Goal: Navigation & Orientation: Find specific page/section

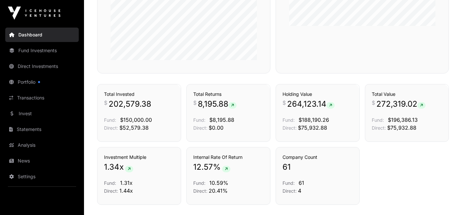
scroll to position [328, 0]
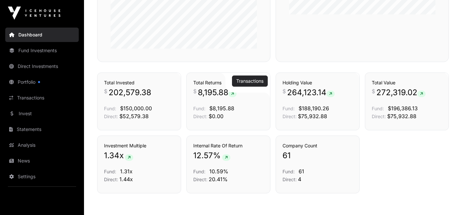
click at [243, 80] on link "Transactions" at bounding box center [249, 81] width 27 height 7
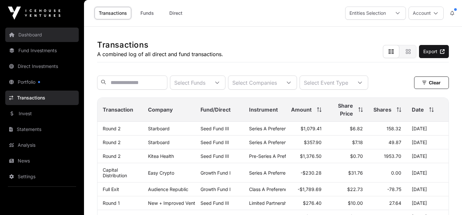
click at [22, 34] on link "Dashboard" at bounding box center [42, 35] width 74 height 14
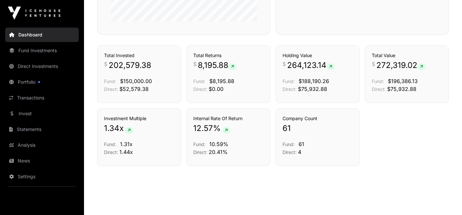
scroll to position [361, 0]
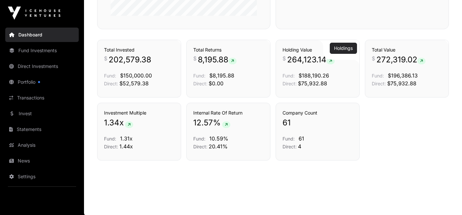
click at [342, 47] on link "Holdings" at bounding box center [343, 48] width 19 height 7
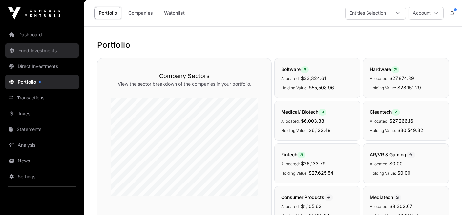
click at [33, 50] on link "Fund Investments" at bounding box center [42, 50] width 74 height 14
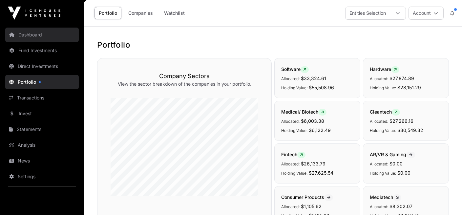
click at [34, 41] on link "Dashboard" at bounding box center [42, 35] width 74 height 14
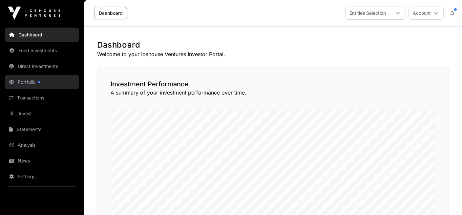
click at [20, 81] on link "Portfolio" at bounding box center [42, 82] width 74 height 14
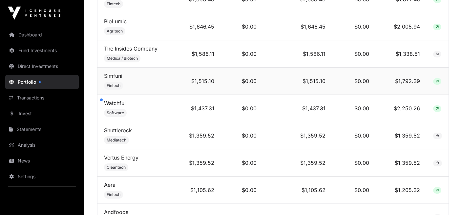
scroll to position [952, 0]
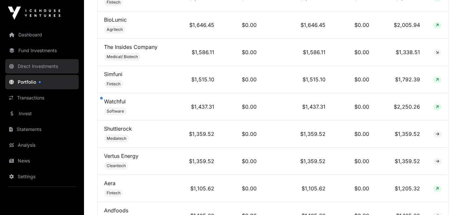
click at [25, 64] on link "Direct Investments" at bounding box center [42, 66] width 74 height 14
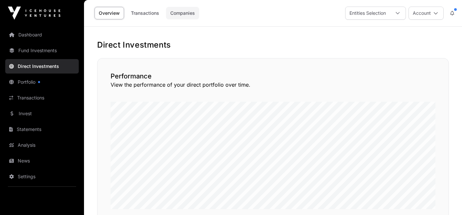
click at [190, 14] on link "Companies" at bounding box center [182, 13] width 33 height 12
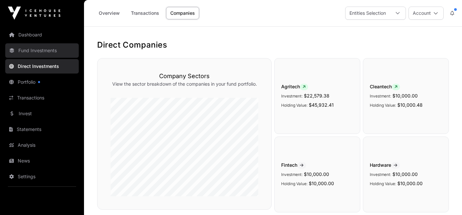
click at [47, 50] on link "Fund Investments" at bounding box center [42, 50] width 74 height 14
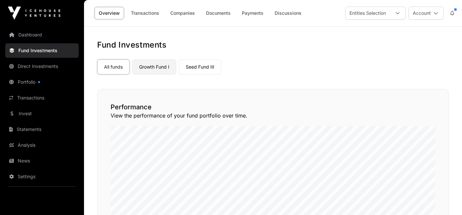
click at [156, 70] on link "Growth Fund I" at bounding box center [154, 66] width 44 height 15
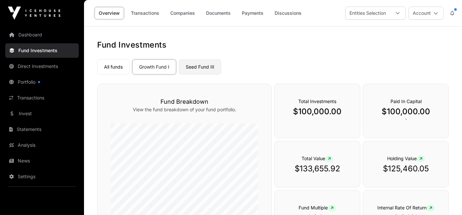
click at [190, 66] on link "Seed Fund III" at bounding box center [200, 66] width 42 height 15
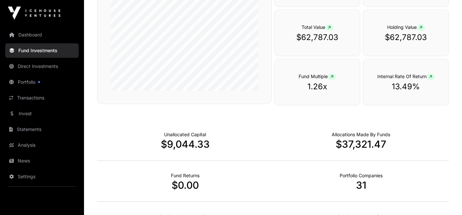
scroll to position [255, 0]
